Goal: Find specific page/section: Find specific page/section

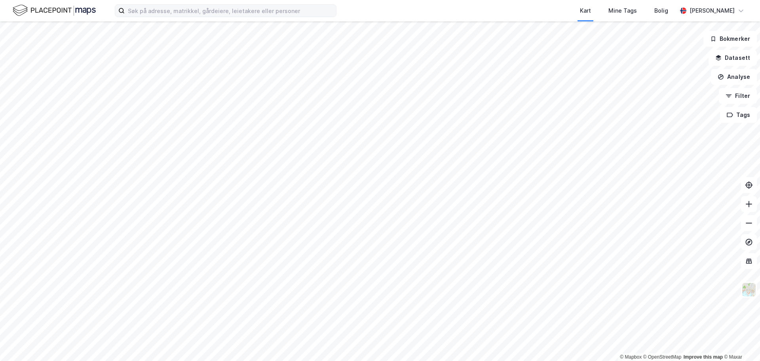
click at [156, 17] on label at bounding box center [226, 10] width 222 height 13
click at [156, 17] on input at bounding box center [230, 11] width 211 height 12
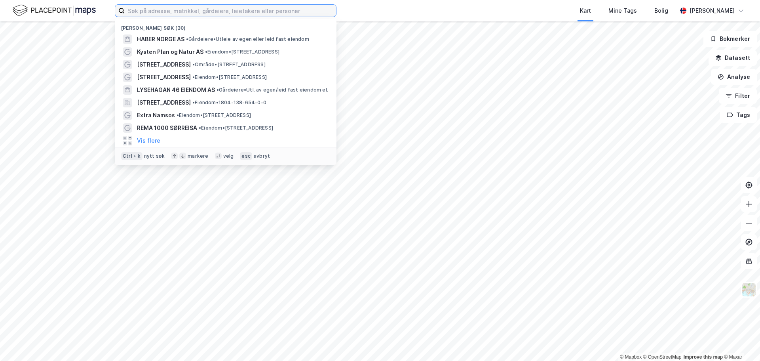
click at [158, 14] on input at bounding box center [230, 11] width 211 height 12
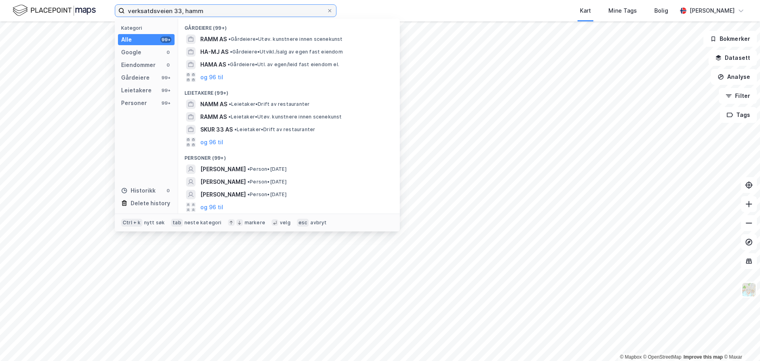
drag, startPoint x: 215, startPoint y: 11, endPoint x: 118, endPoint y: 11, distance: 97.4
click at [118, 11] on label "verksatdsveien 33, hamm" at bounding box center [226, 10] width 222 height 13
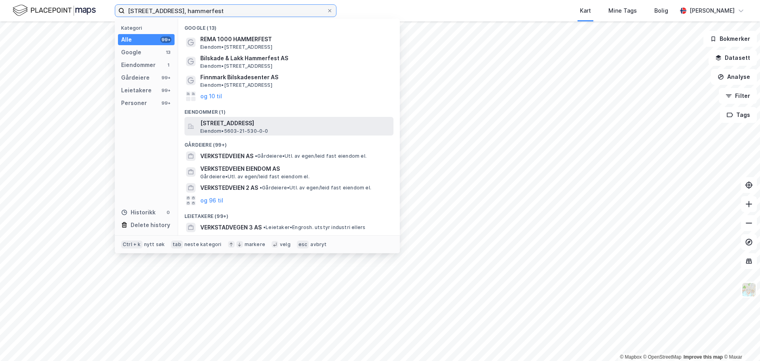
type input "[STREET_ADDRESS], hammerfest"
click at [273, 127] on span "[STREET_ADDRESS]" at bounding box center [295, 122] width 190 height 9
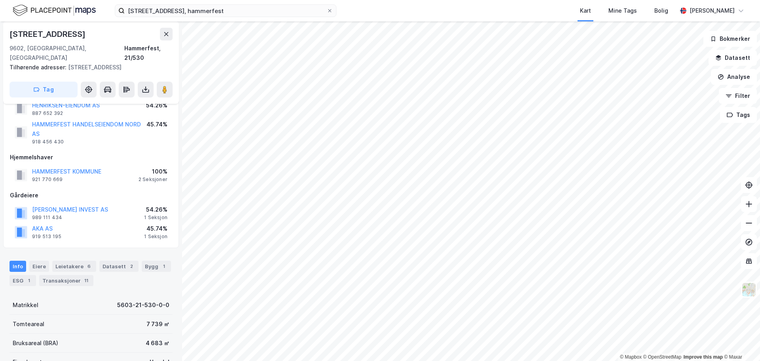
scroll to position [25, 0]
